Goal: Contribute content: Contribute content

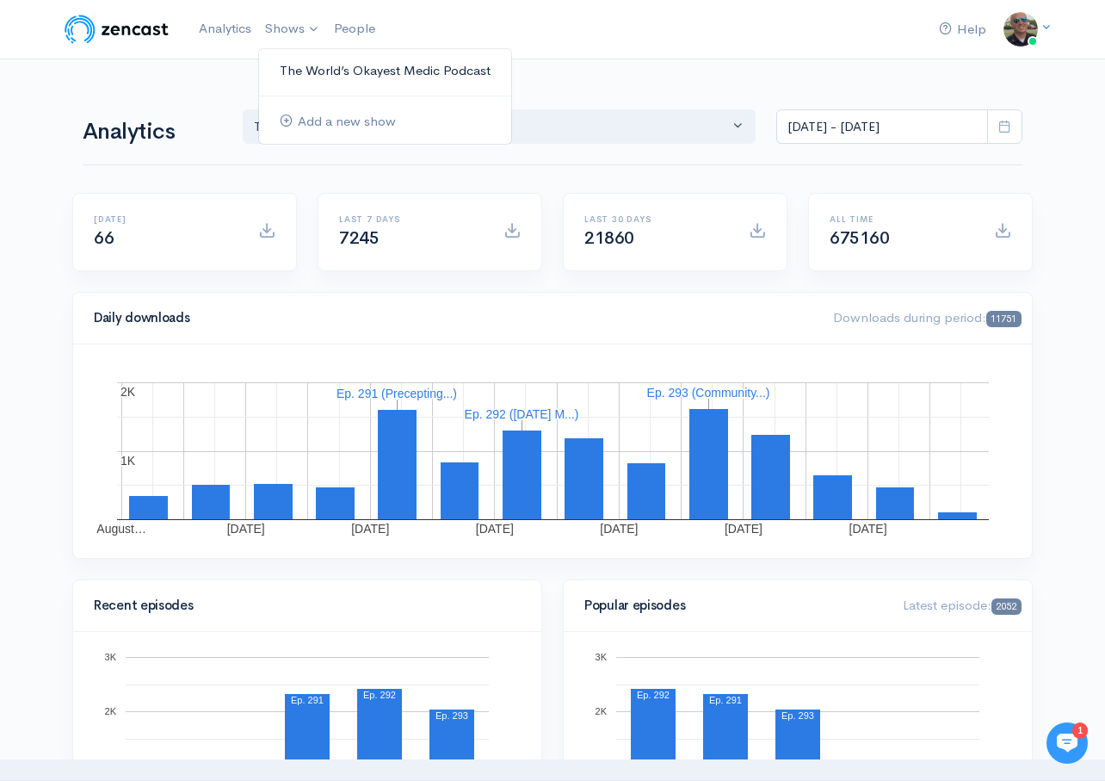
click at [328, 65] on link "The World’s Okayest Medic Podcast" at bounding box center [385, 71] width 252 height 30
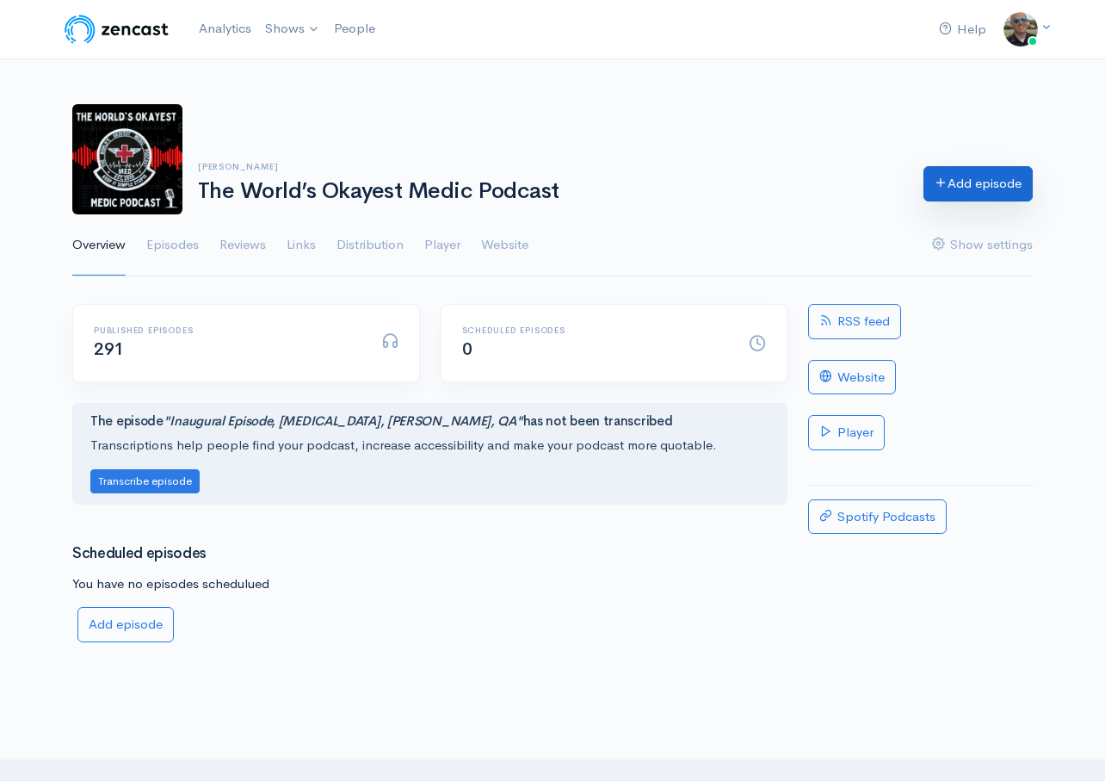
click at [999, 194] on link "Add episode" at bounding box center [977, 183] width 109 height 35
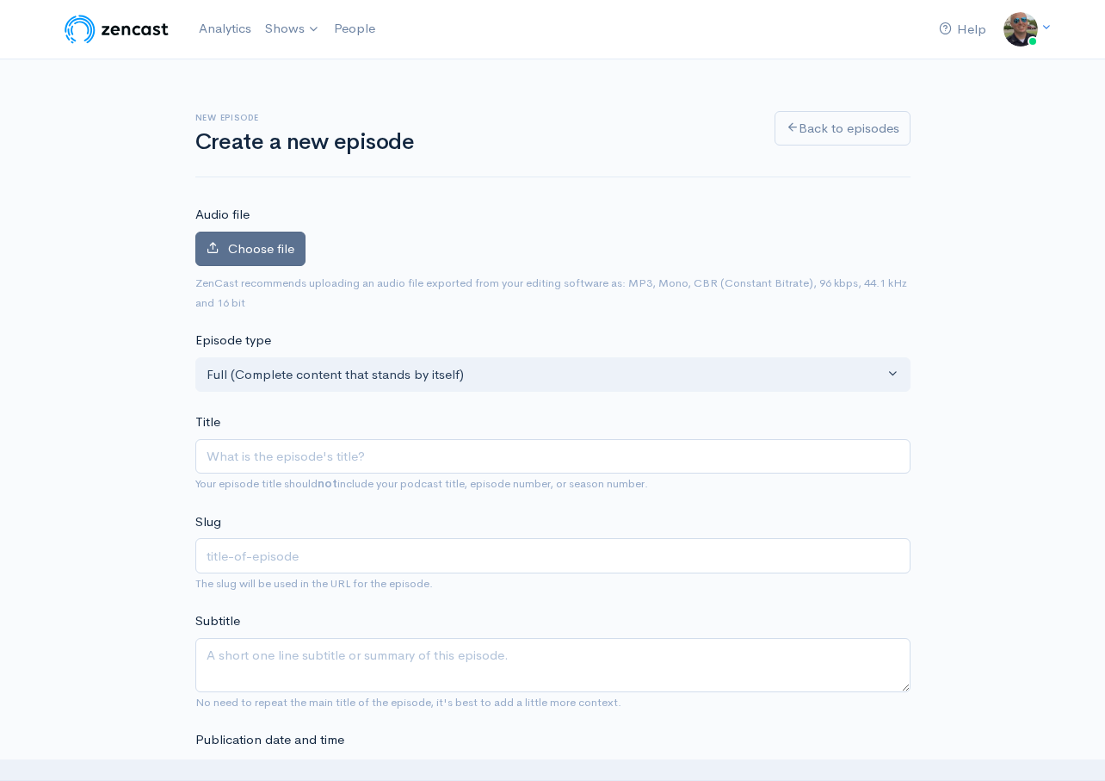
click at [256, 263] on label "Choose file" at bounding box center [250, 249] width 110 height 35
click at [0, 0] on input "Choose file" at bounding box center [0, 0] width 0 height 0
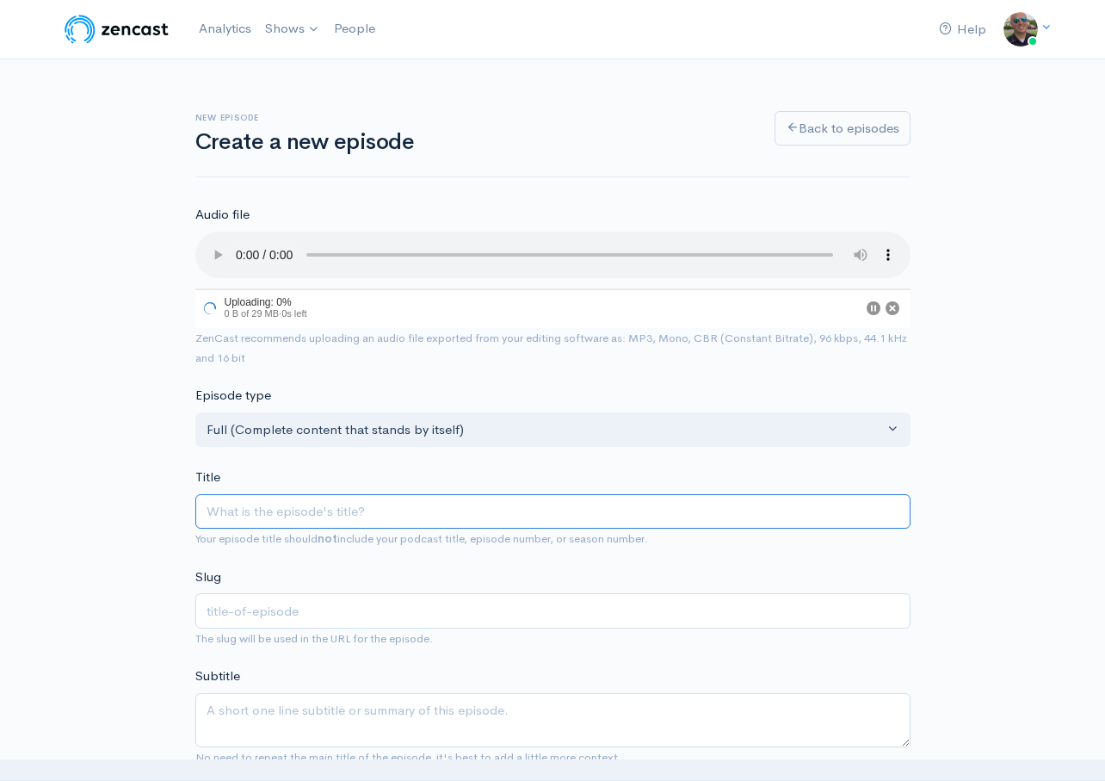
click at [334, 516] on input "Title" at bounding box center [552, 511] width 715 height 35
type input "S"
type input "s"
type input "Sat"
type input "sat"
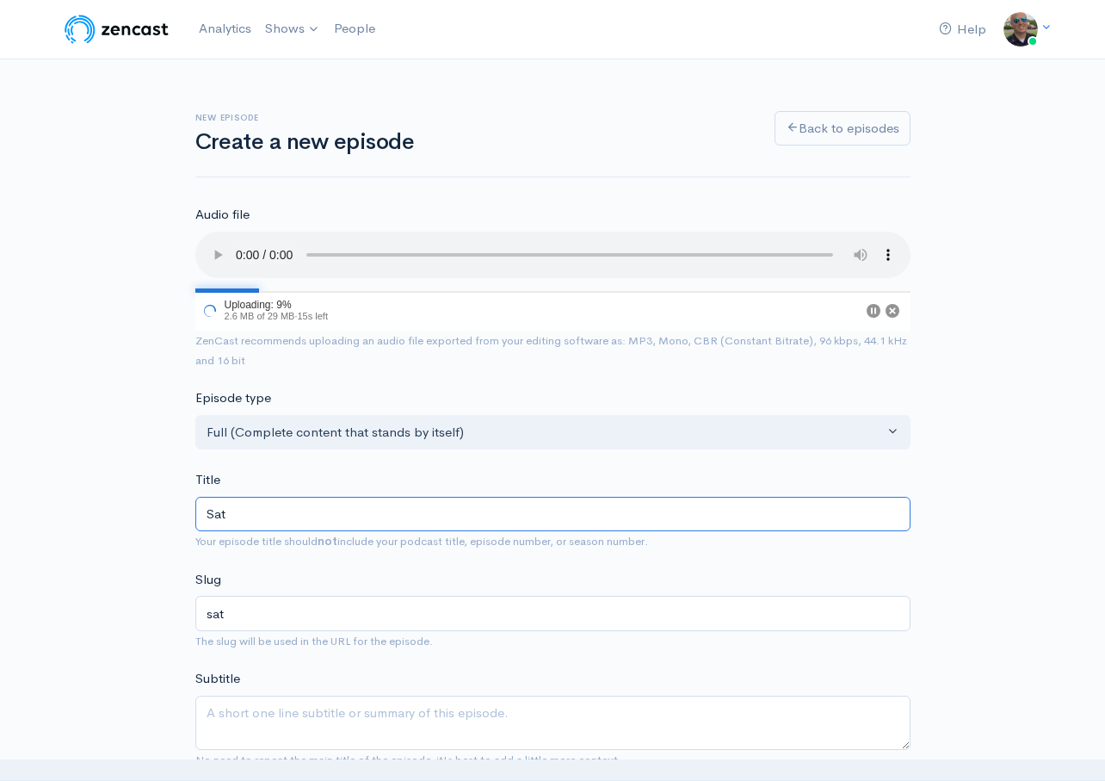
type input "Satr"
type input "satr"
type input "Satrdah"
type input "satrdah"
type input "Satrdah M"
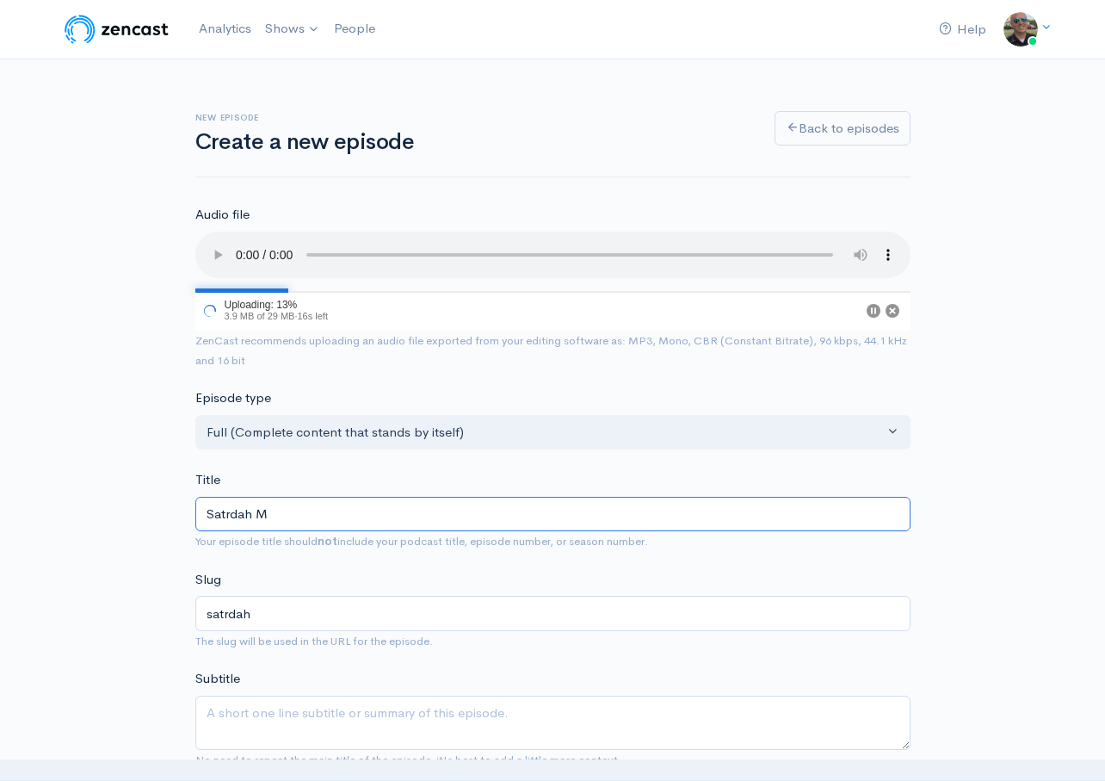
type input "satrdah-m"
type input "Satrdah"
type input "satrdah"
type input "Satrda"
type input "satrda"
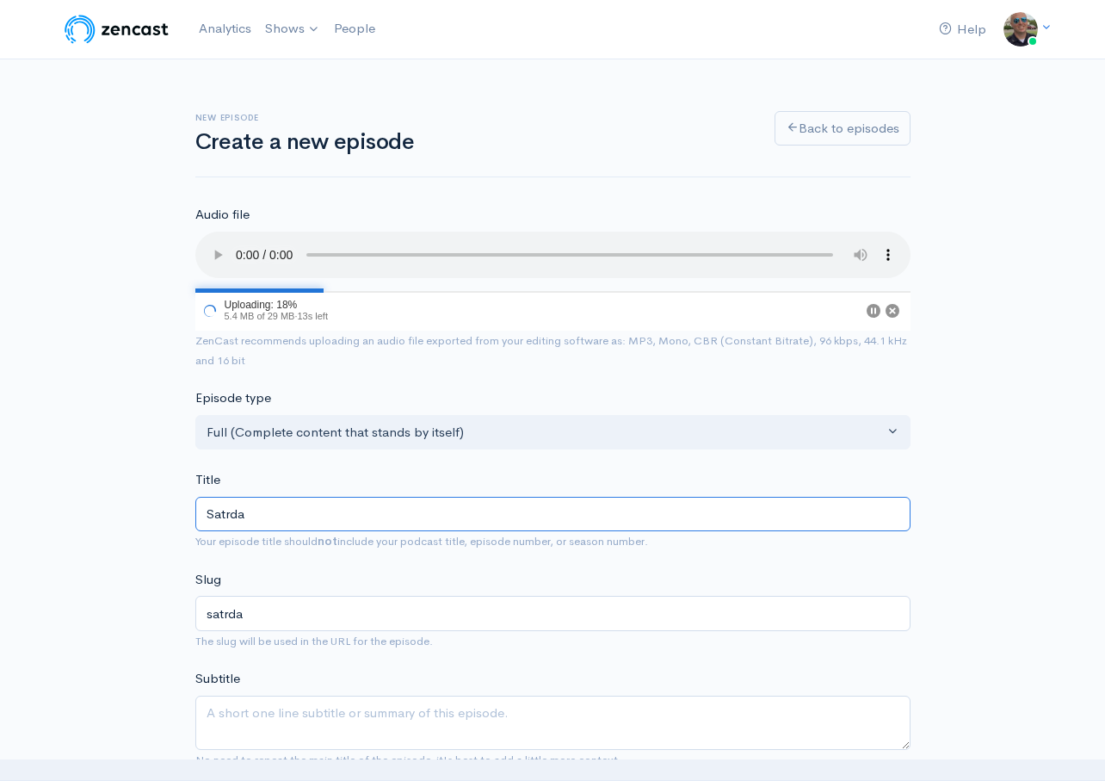
type input "Satrd"
type input "satrd"
type input "Satr"
type input "satr"
type input "Sat"
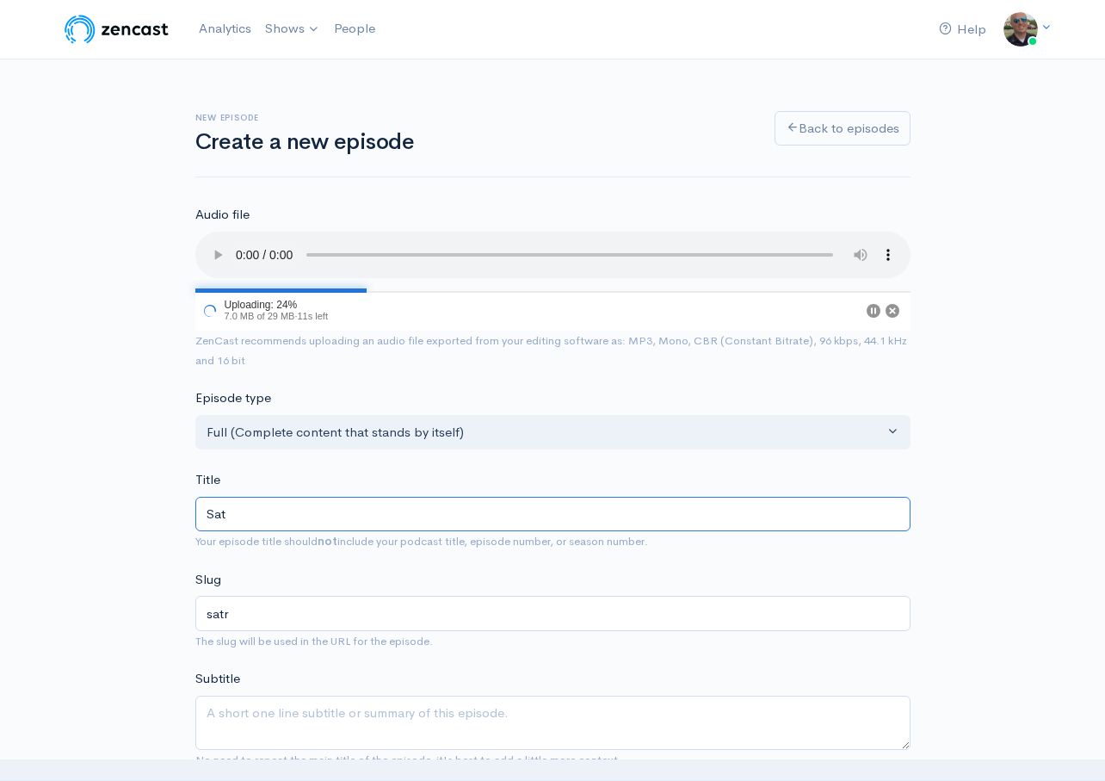
type input "sat"
type input "Satur"
type input "satur"
type input "[DATE]"
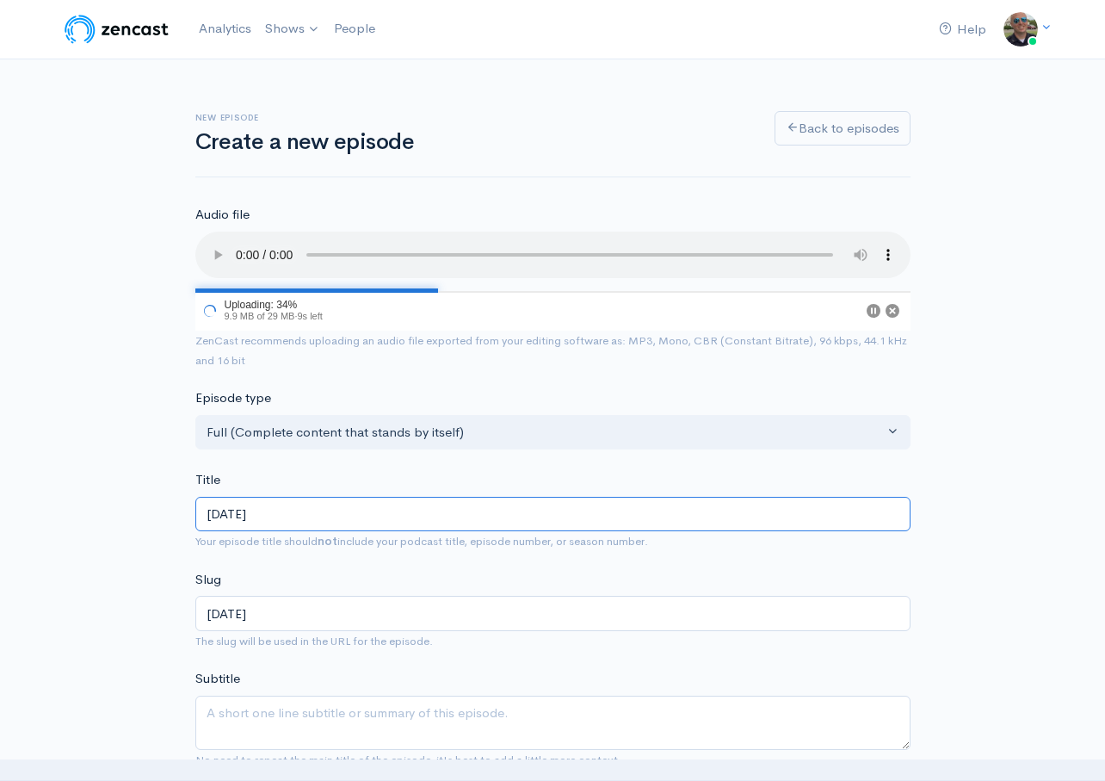
type input "[DATE] M"
type input "[DATE]-m"
type input "[DATE] Monr"
type input "[DATE]-monr"
type input "[DATE] Mon"
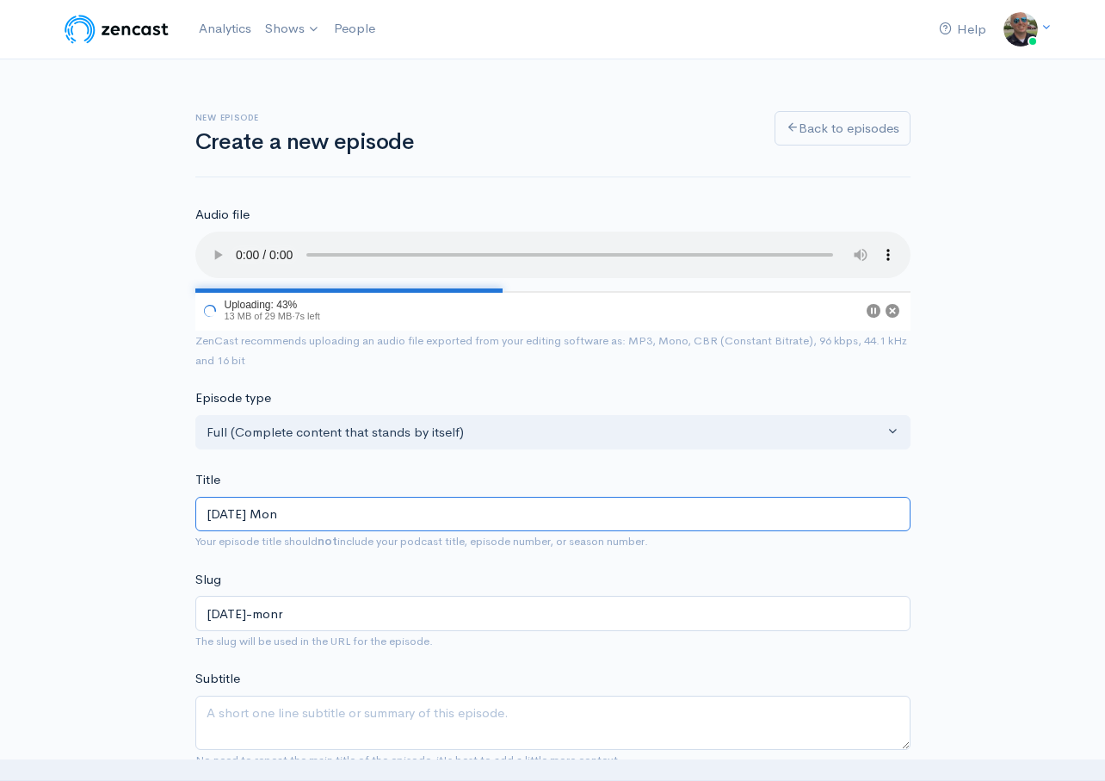
type input "[DATE]-mon"
type input "[DATE] Mo"
type input "[DATE]-mo"
type input "[DATE] Mor"
type input "[DATE]-mor"
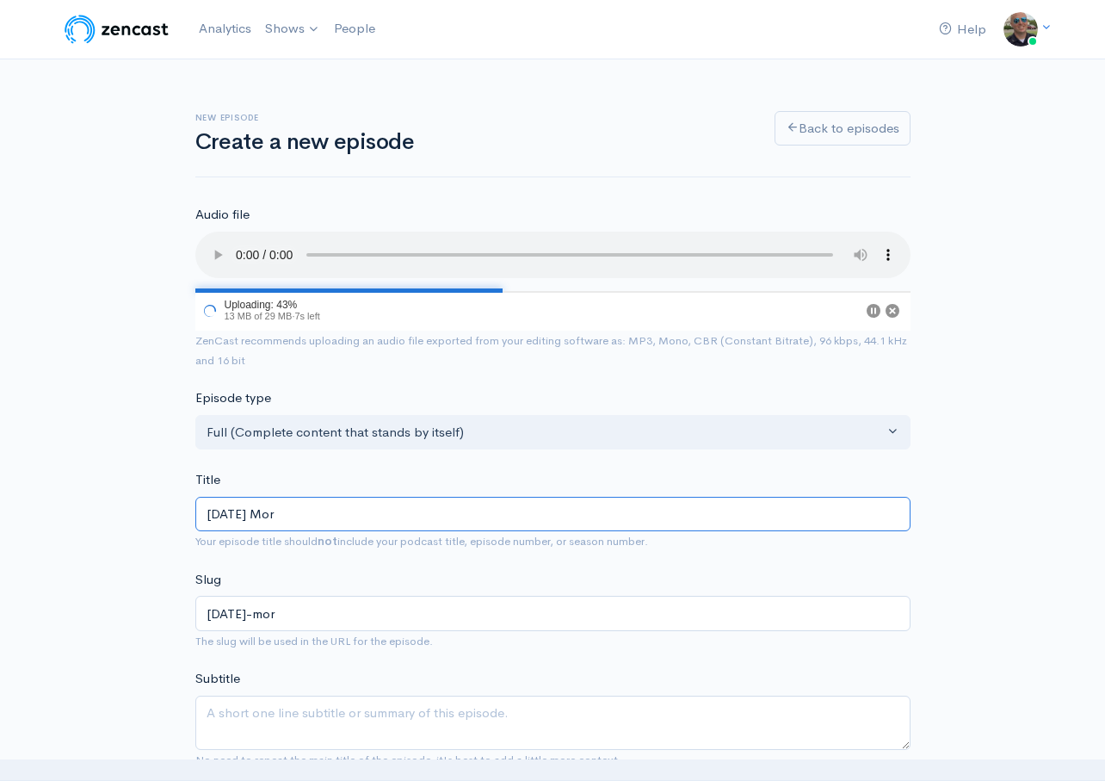
type input "[DATE] Morn"
type input "[DATE]-morn"
type input "[DATE] Mornin"
type input "[DATE]-mornin"
type input "[DATE] Morning"
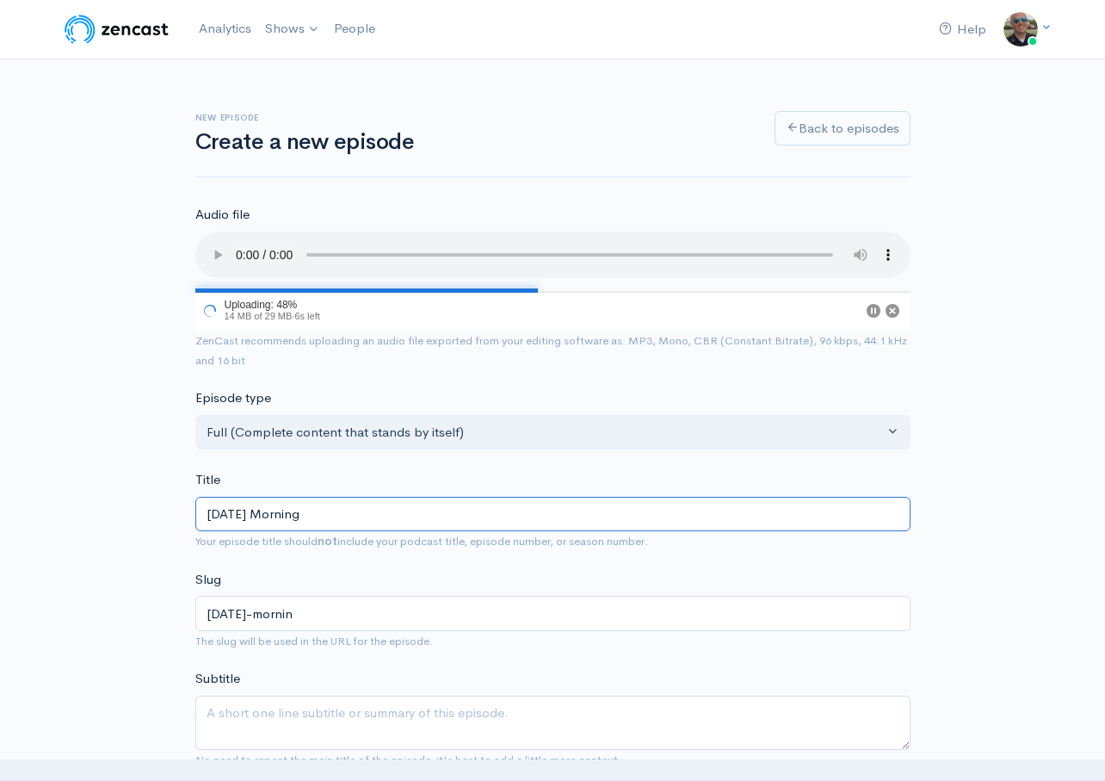
type input "[DATE]-morning"
type input "[DATE] Morning C"
type input "[DATE]-morning-c"
type input "[DATE] Morning Co"
type input "[DATE]-morning-co"
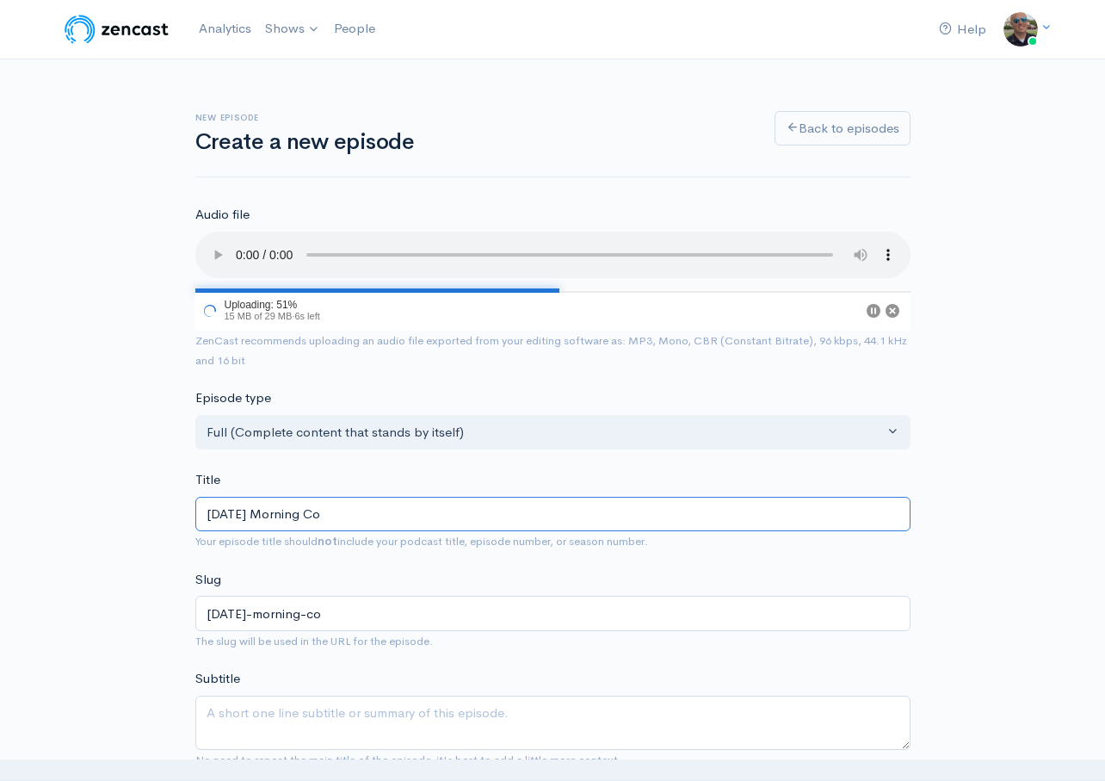
type input "[DATE] Morning Cof"
type input "[DATE]-morning-cof"
type input "[DATE] Morning Coffe"
type input "[DATE]-morning-coffe"
type input "[DATE] Morning Coffee"
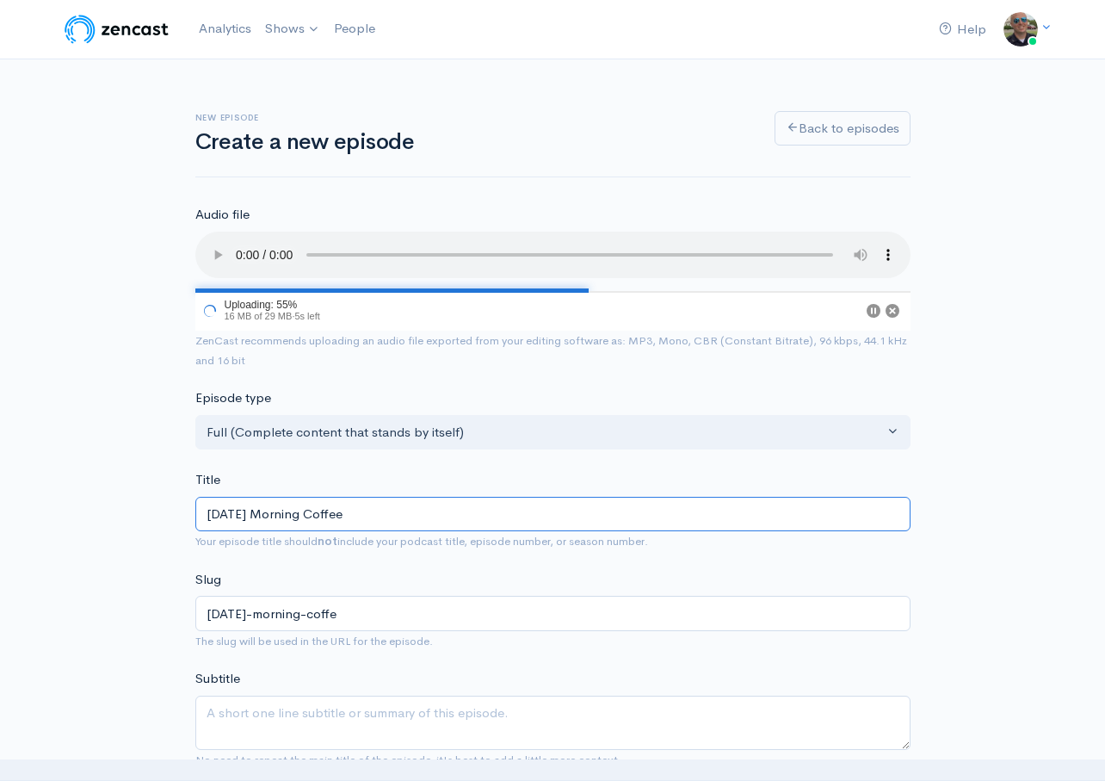
type input "[DATE]-morning-coffee"
type input "[DATE] Morning Coffee T"
type input "[DATE]-morning-coffee-t"
type input "[DATE] Morning Coffee Ta"
type input "[DATE]-morning-coffee-ta"
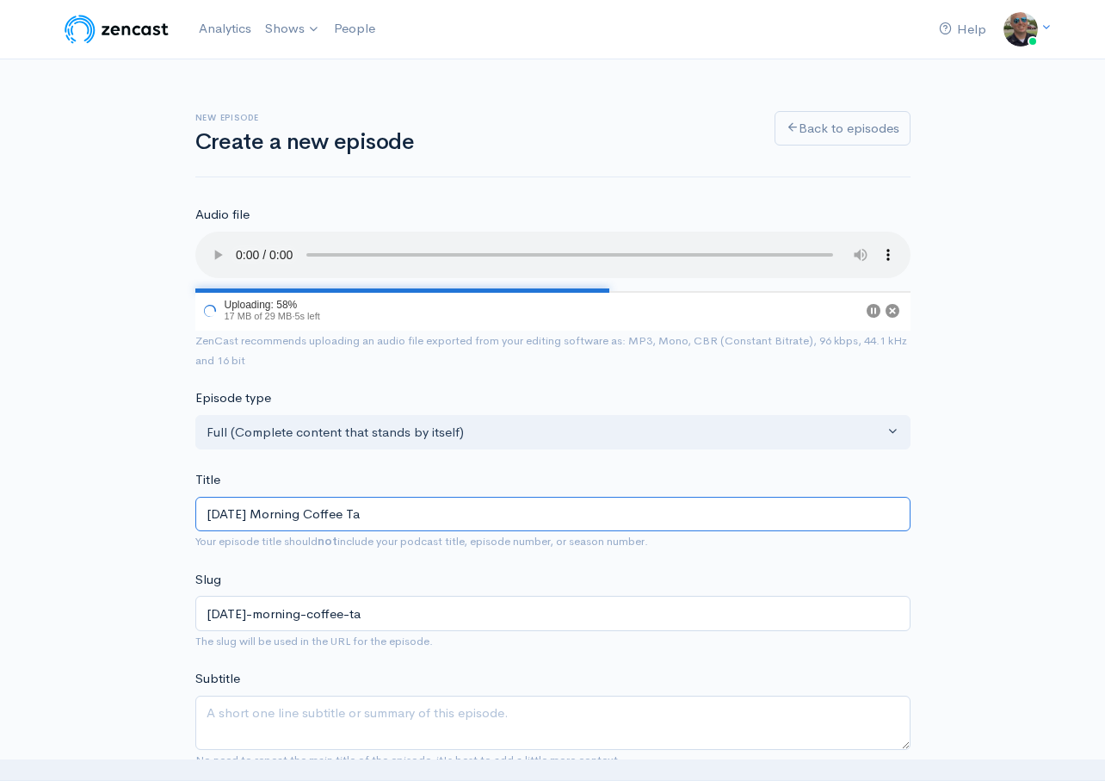
type input "[DATE] Morning Coffee Tal"
type input "[DATE]-morning-coffee-tal"
type input "[DATE] Morning Coffee Talk"
type input "[DATE]-morning-coffee-talk"
type input "[DATE] Morning Coffee Talk (9"
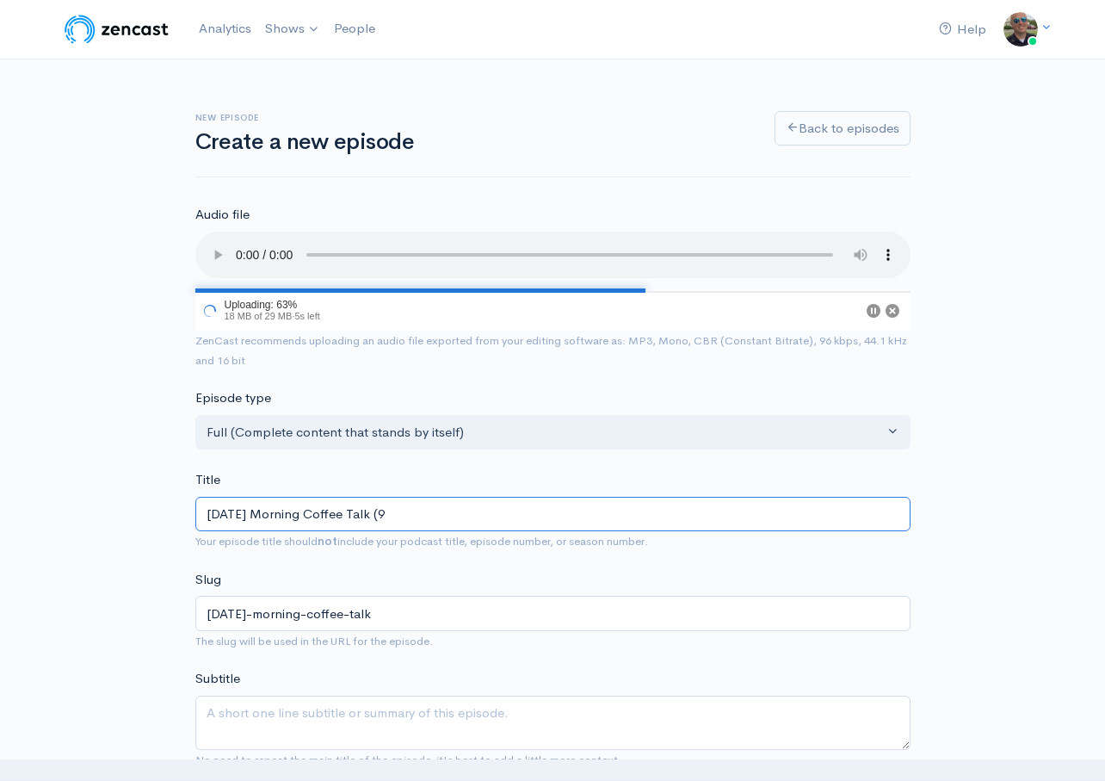
type input "[DATE]-morning-coffee-talk-9"
type input "[DATE] Morning Coffee Talk (9/13"
type input "[DATE]-morning-coffee-talk-913"
type input "[DATE] Morning Coffee Talk (9/13/2"
type input "[DATE]-morning-coffee-talk-9132"
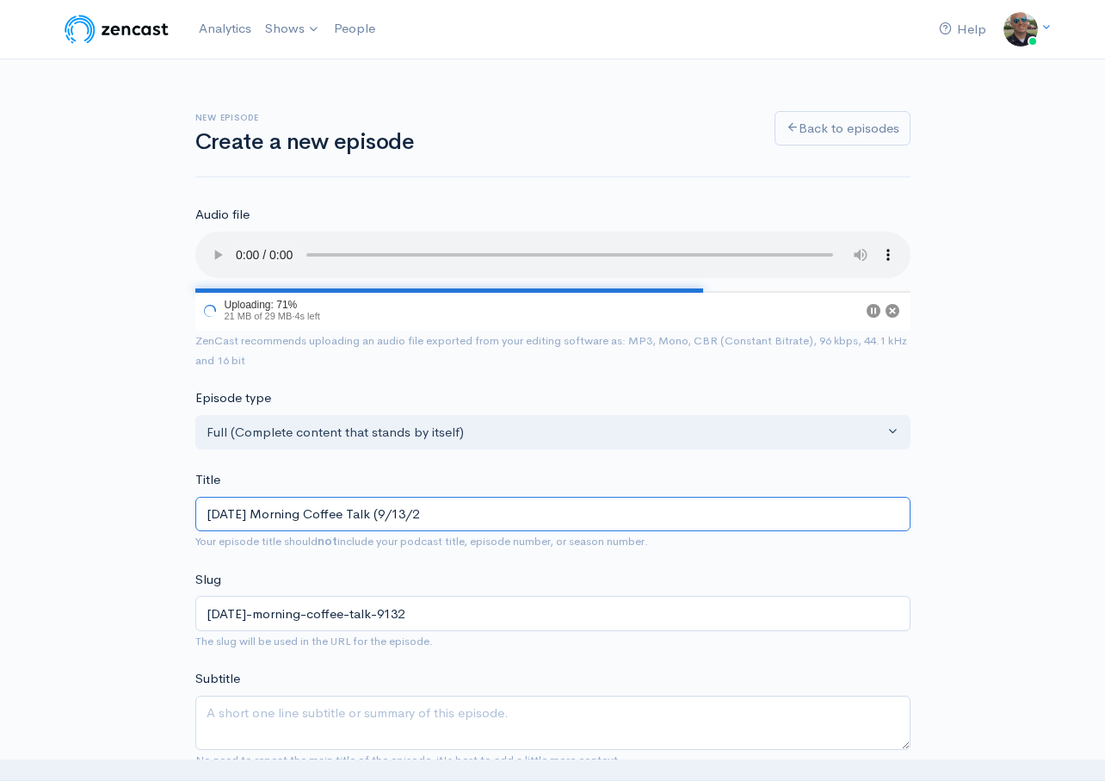
type input "[DATE] Morning Coffee Talk ([DATE]"
type input "[DATE]-morning-coffee-talk-91325"
type input "[DATE] Morning Coffee Talk ([DATE])"
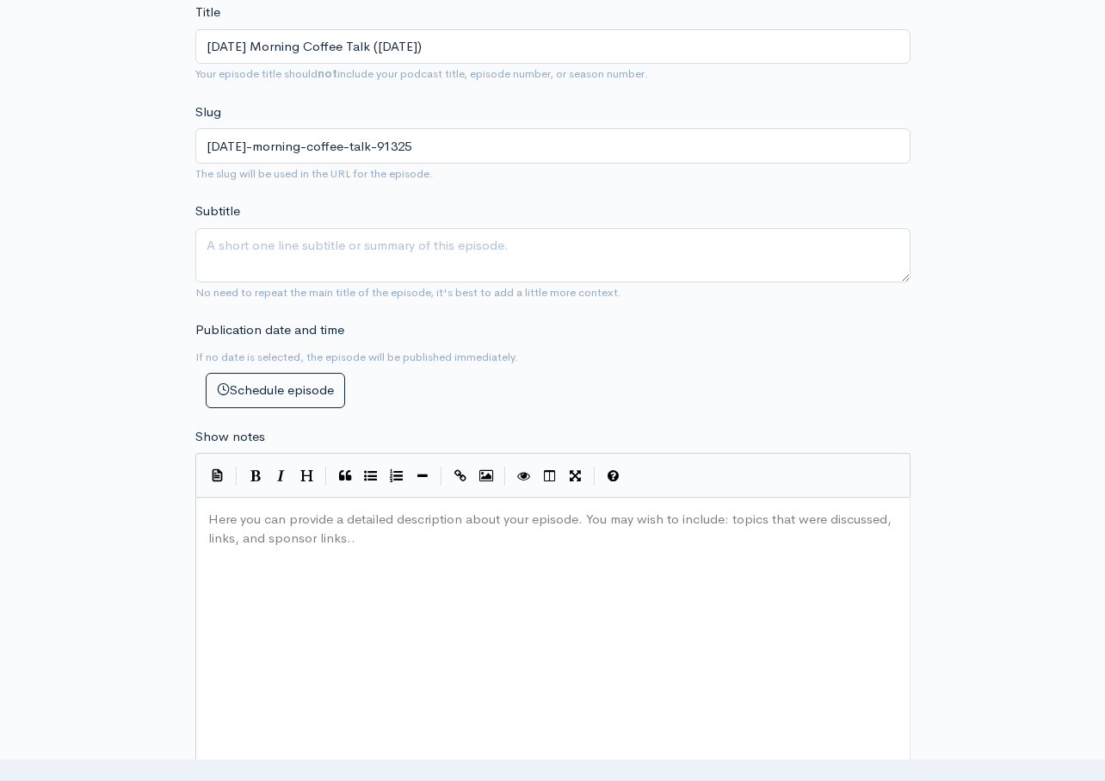
scroll to position [6, 0]
click at [312, 589] on div "Here you can provide a detailed description about your episode. You may wish to…" at bounding box center [574, 656] width 739 height 301
type textarea "Litene"
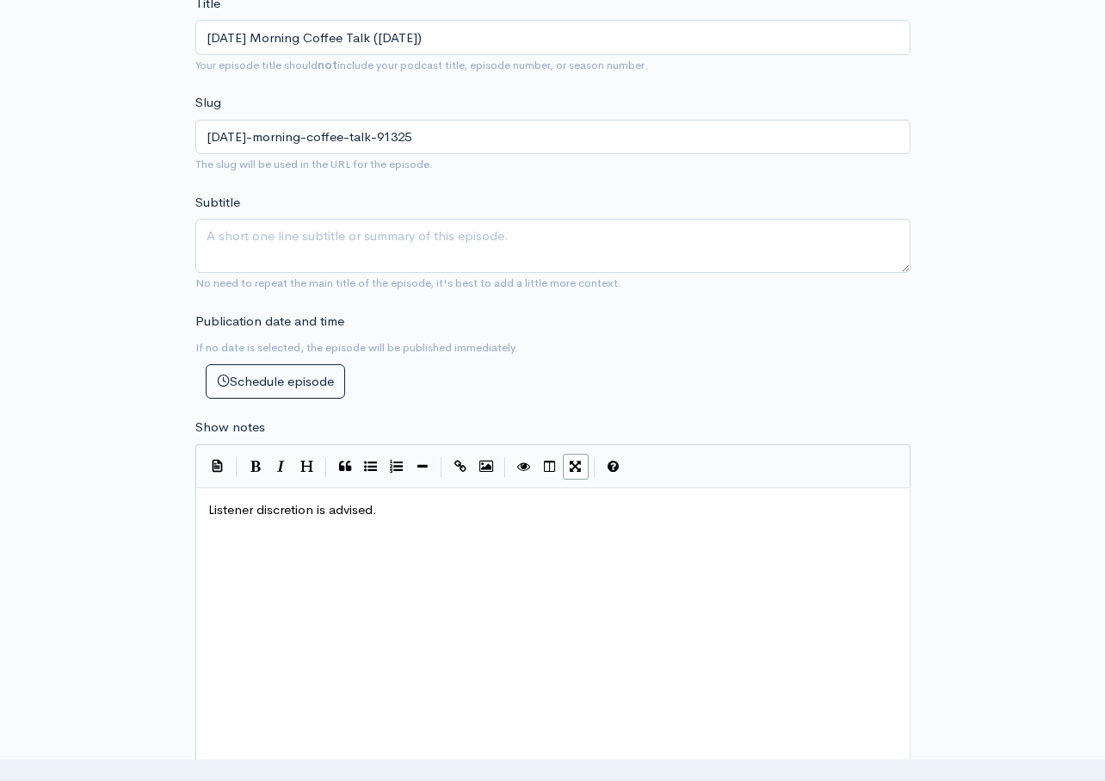
scroll to position [1300, 0]
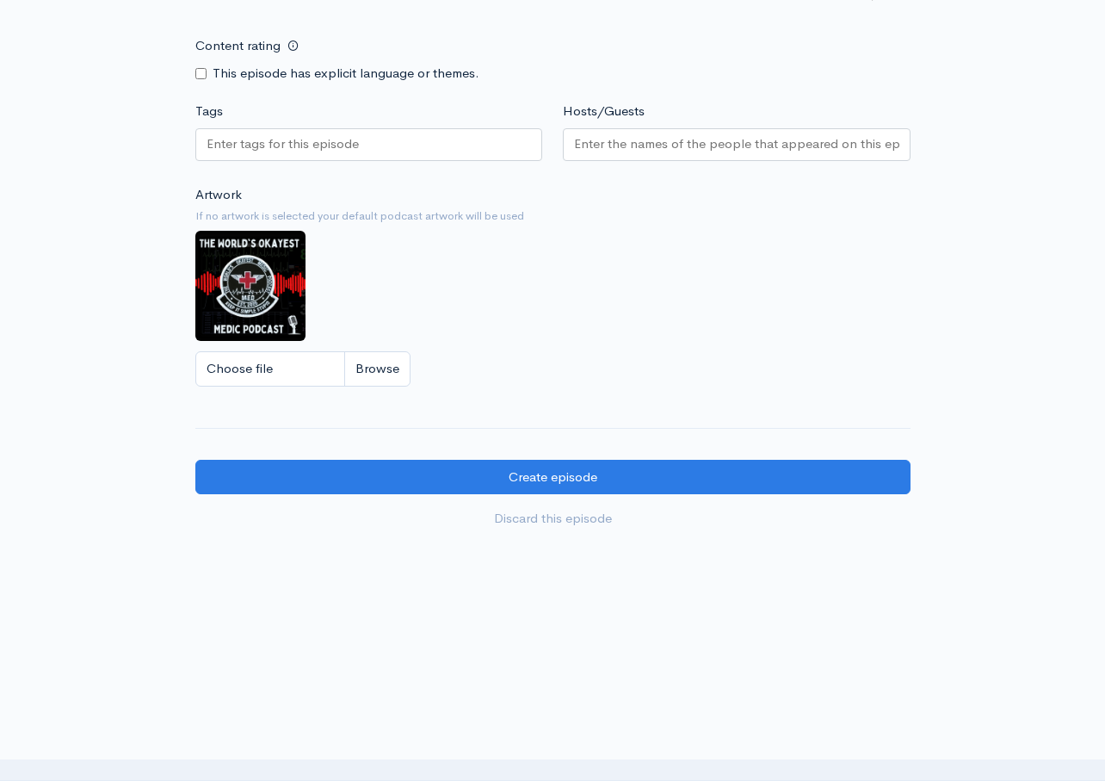
type textarea "stener discretion is advised."
click at [199, 70] on input "Content rating" at bounding box center [200, 73] width 11 height 11
checkbox input "true"
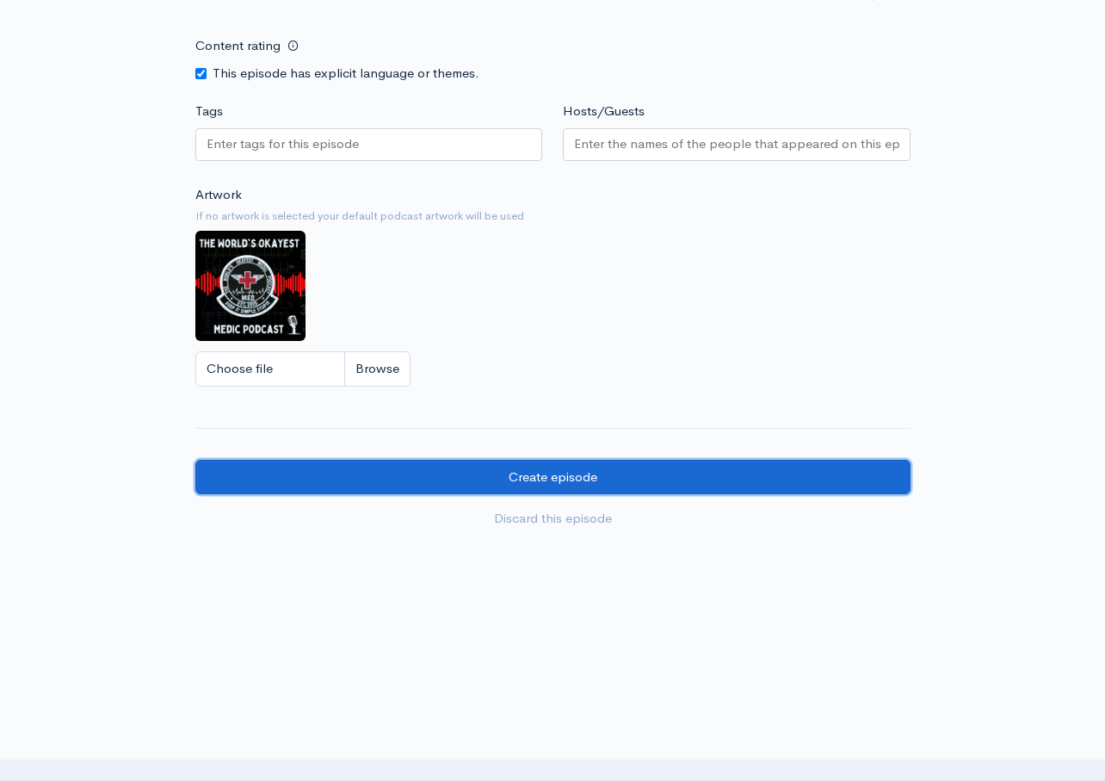
click at [538, 478] on input "Create episode" at bounding box center [552, 477] width 715 height 35
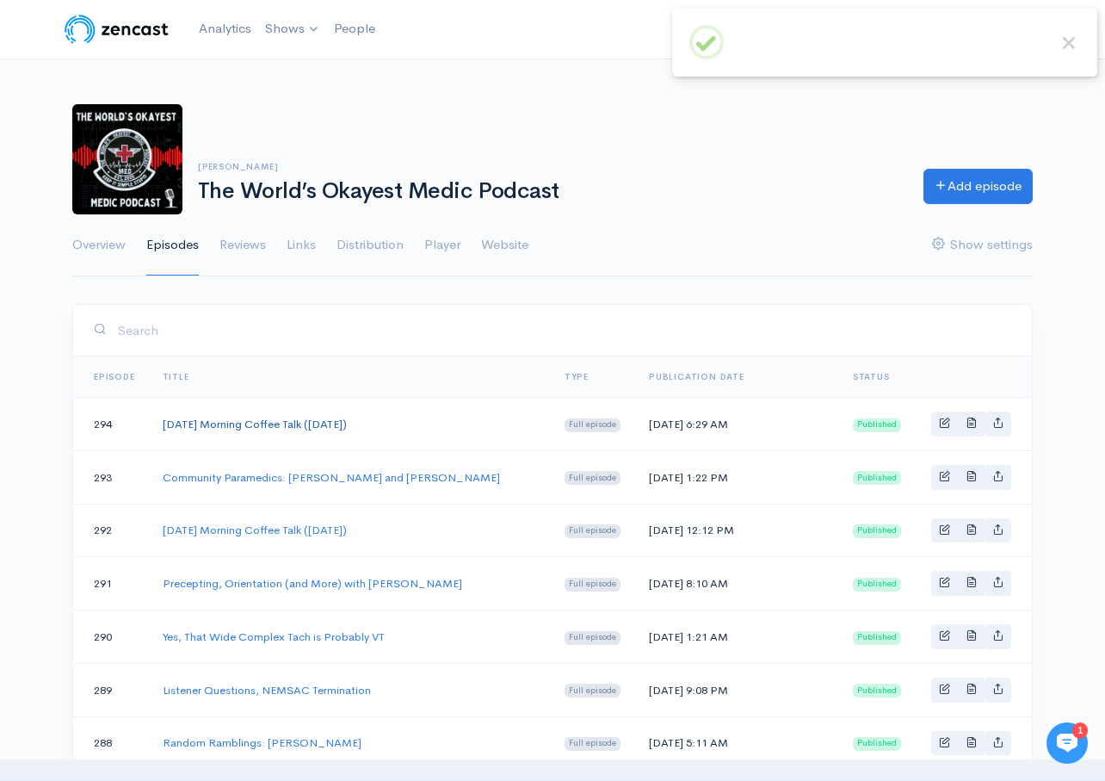
click at [220, 421] on link "[DATE] Morning Coffee Talk ([DATE])" at bounding box center [255, 424] width 184 height 15
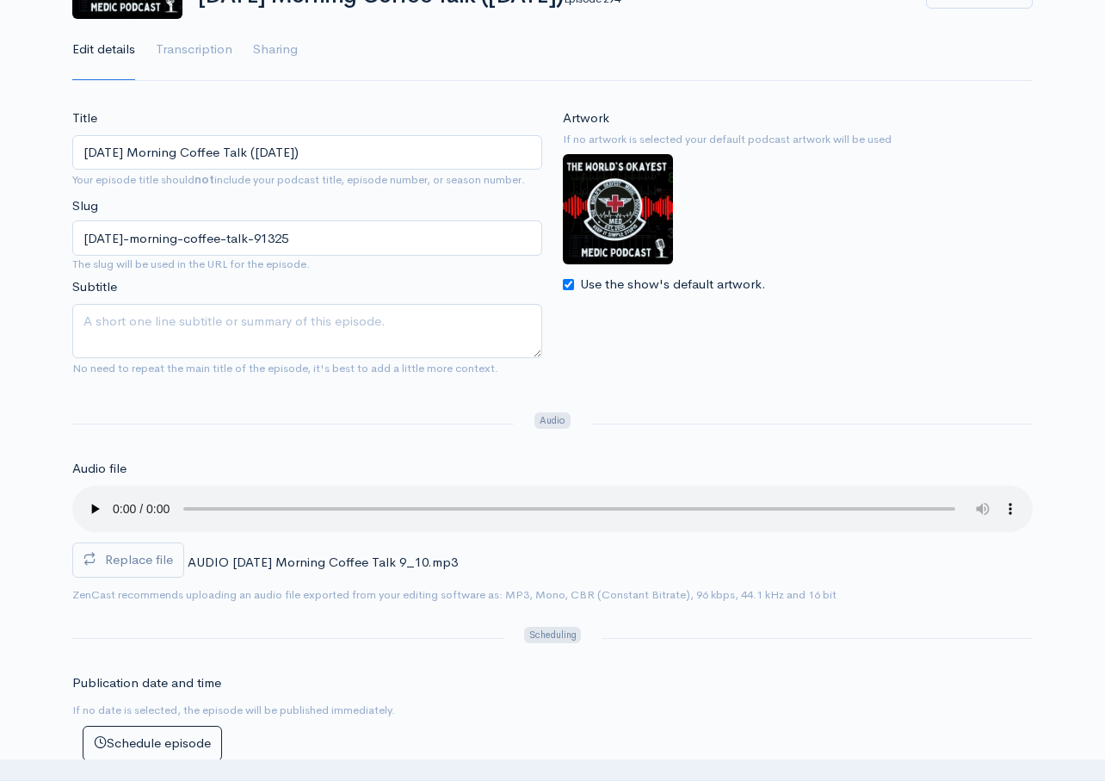
scroll to position [222, 0]
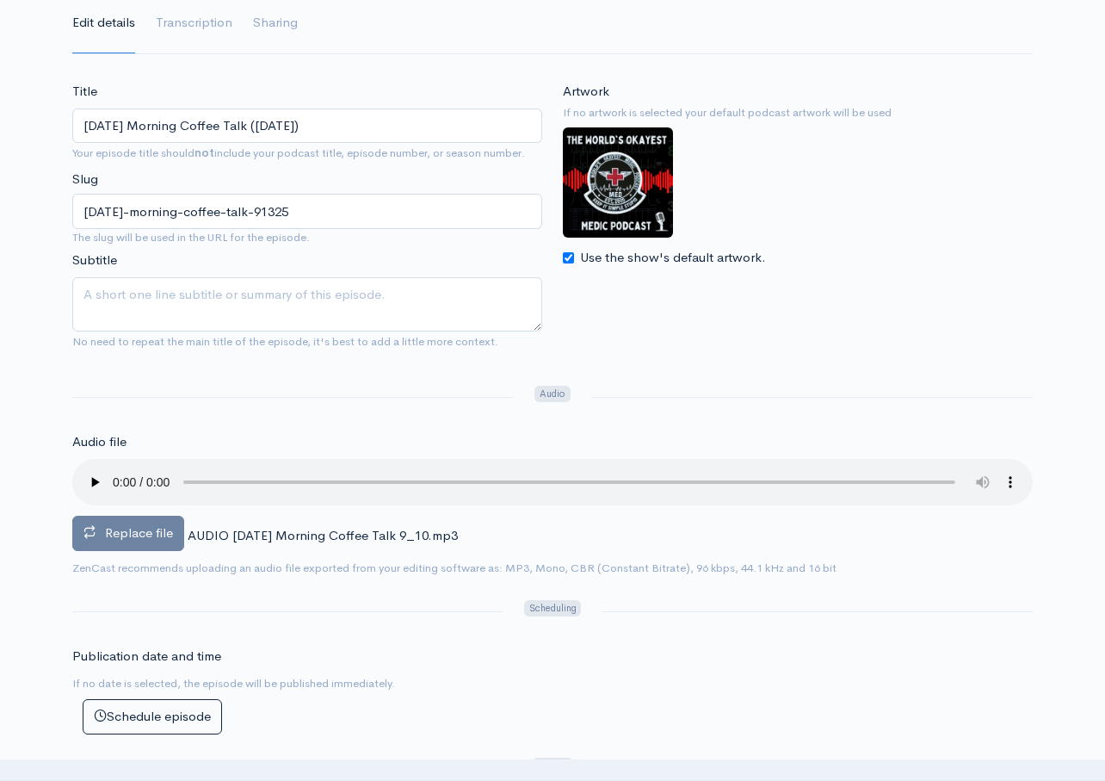
click at [146, 542] on label "Replace file" at bounding box center [128, 533] width 112 height 35
click at [0, 0] on input "Replace file" at bounding box center [0, 0] width 0 height 0
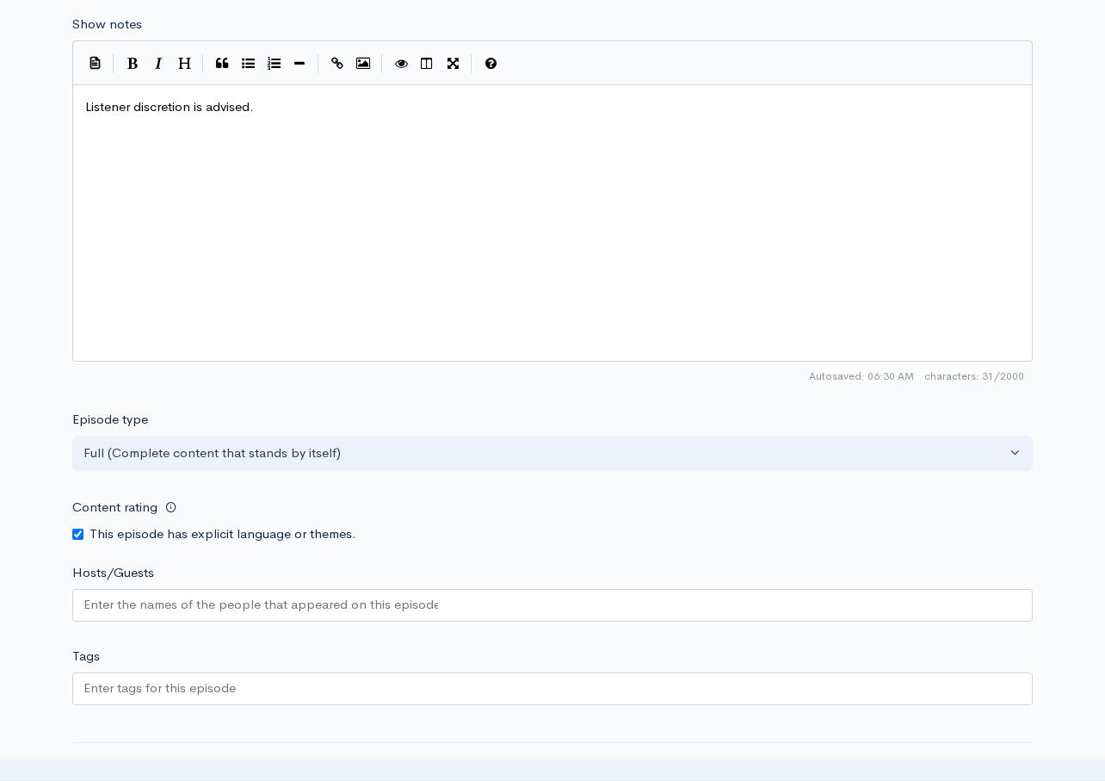
scroll to position [1368, 0]
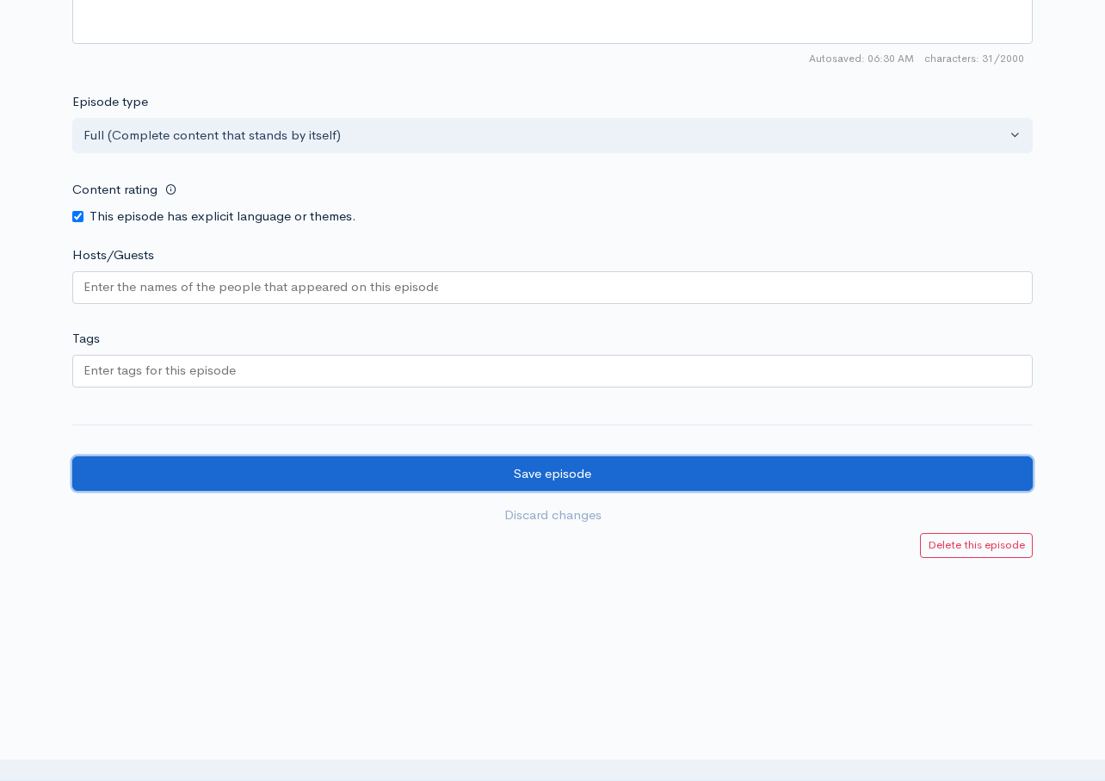
click at [566, 469] on input "Save episode" at bounding box center [552, 473] width 961 height 35
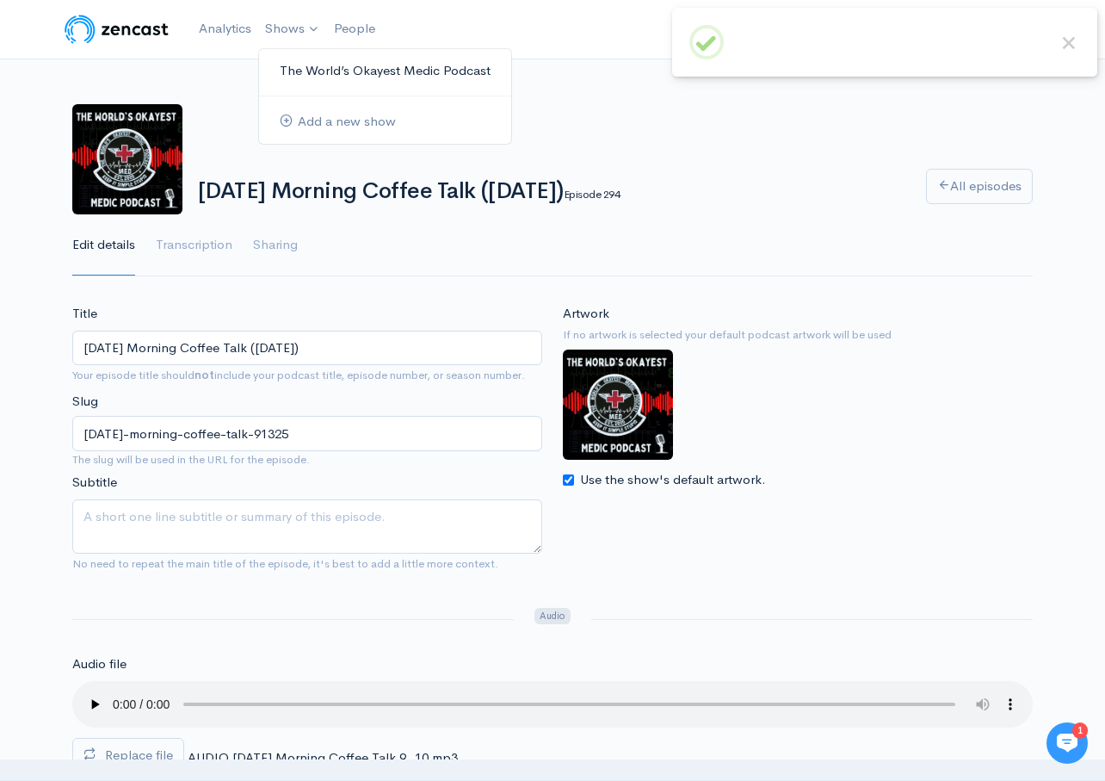
click at [307, 66] on link "The World’s Okayest Medic Podcast" at bounding box center [385, 71] width 252 height 30
